Goal: Find contact information: Find contact information

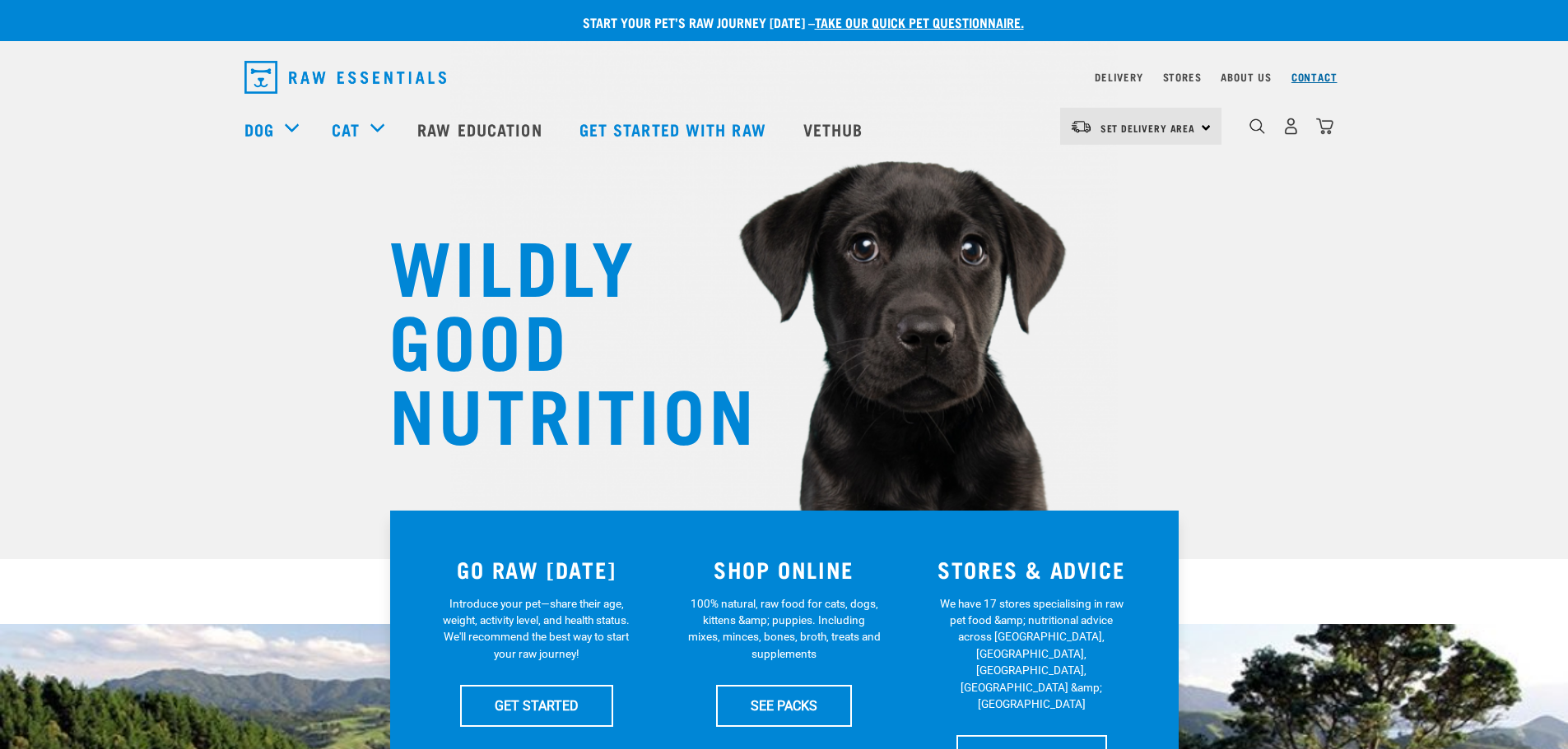
click at [1318, 80] on link "Contact" at bounding box center [1315, 76] width 46 height 6
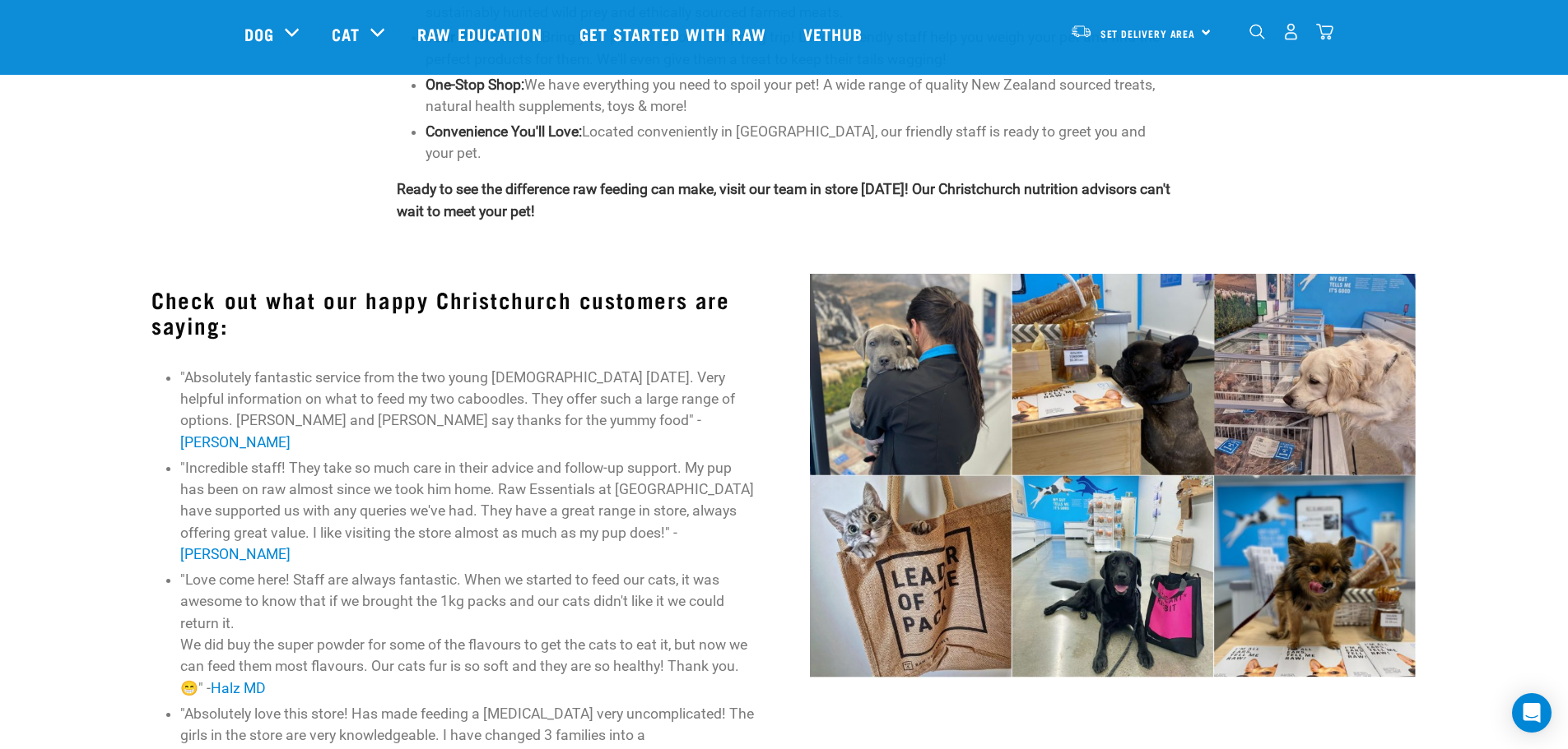
scroll to position [247, 0]
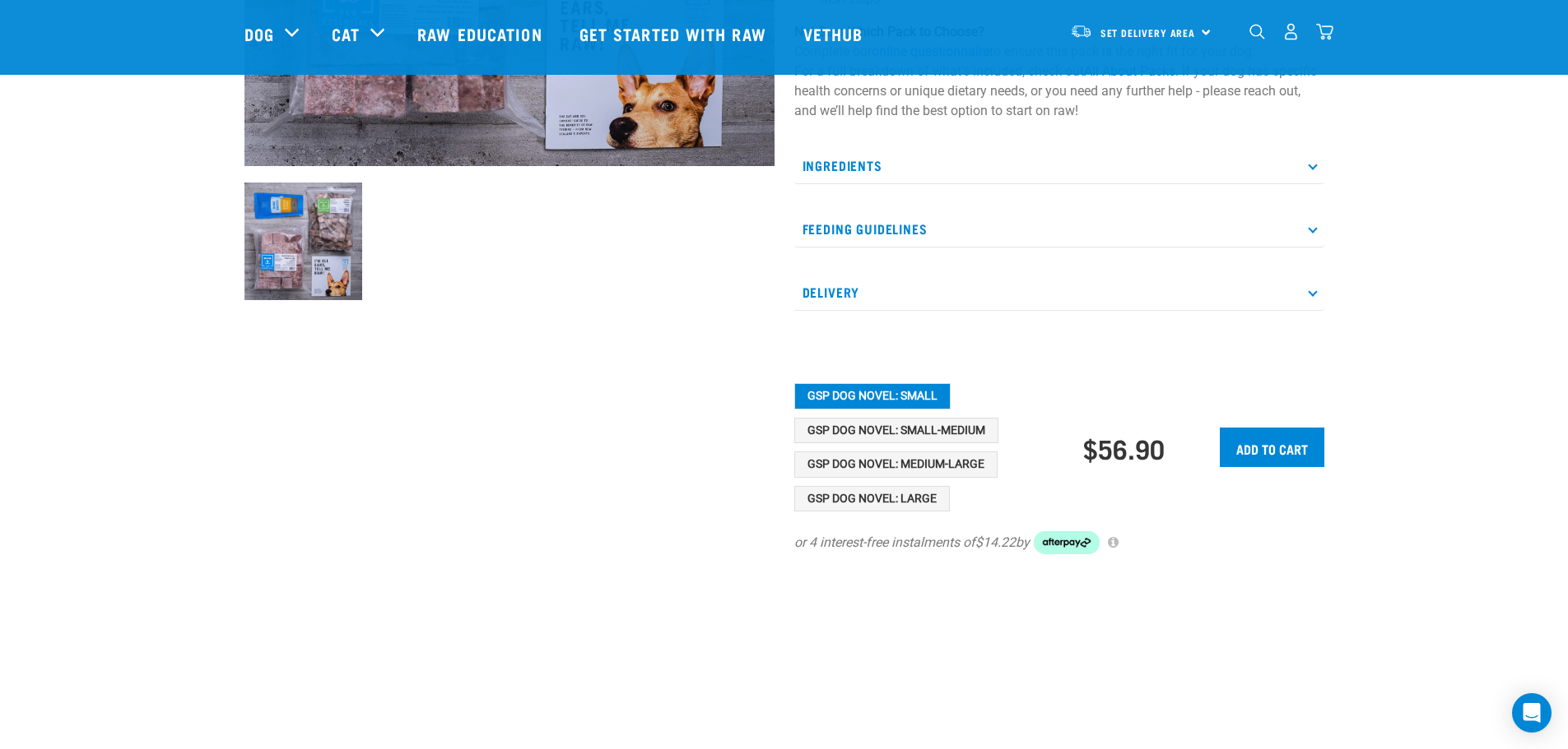
scroll to position [494, 0]
